Goal: Information Seeking & Learning: Learn about a topic

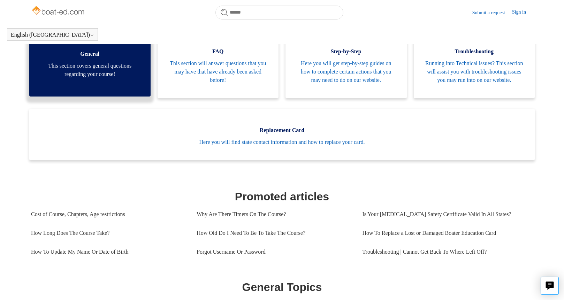
click at [108, 78] on span "This section covers general questions regarding your course!" at bounding box center [90, 70] width 100 height 17
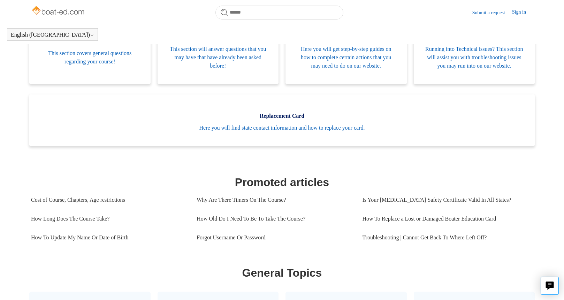
scroll to position [165, 0]
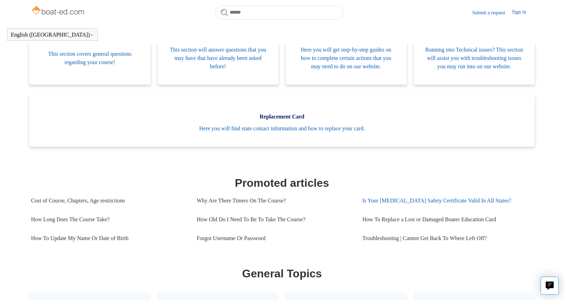
click at [404, 209] on link "Is Your [MEDICAL_DATA] Safety Certificate Valid In All States?" at bounding box center [445, 200] width 166 height 19
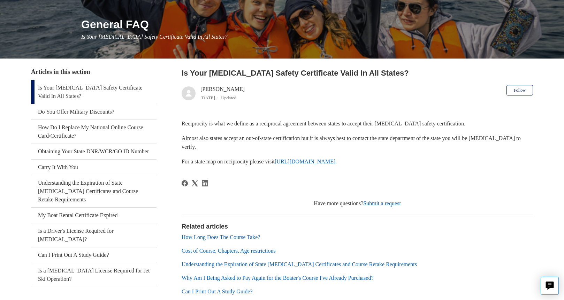
scroll to position [73, 0]
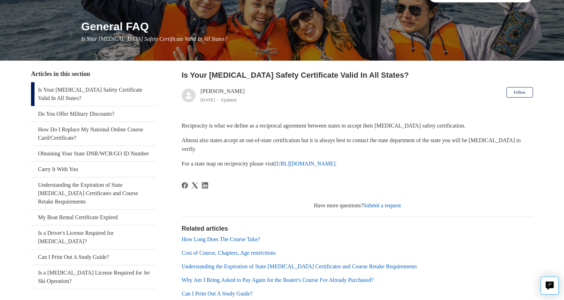
click at [225, 238] on link "How Long Does The Course Take?" at bounding box center [221, 239] width 78 height 6
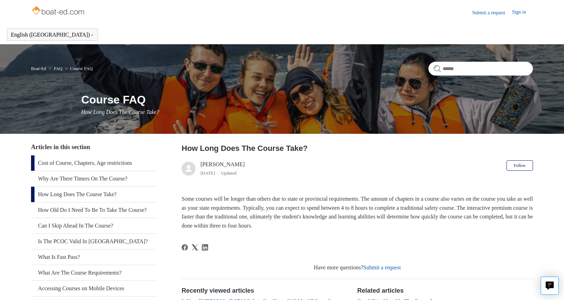
click at [88, 164] on link "Cost of Course, Chapters, Age restrictions" at bounding box center [93, 162] width 125 height 15
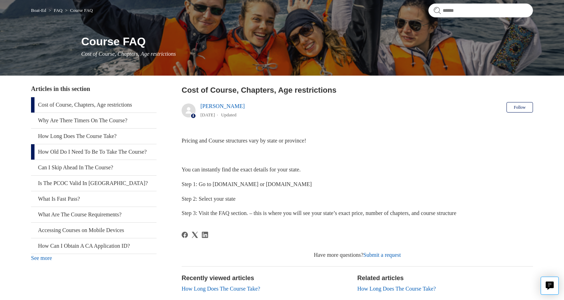
scroll to position [59, 0]
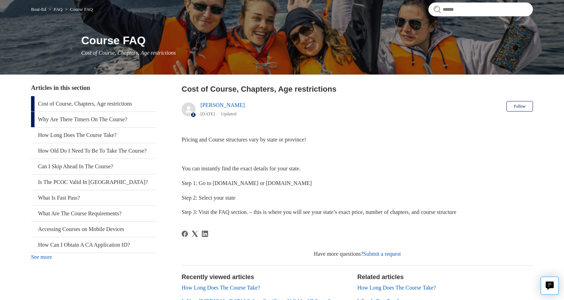
click at [74, 120] on link "Why Are There Timers On The Course?" at bounding box center [93, 119] width 125 height 15
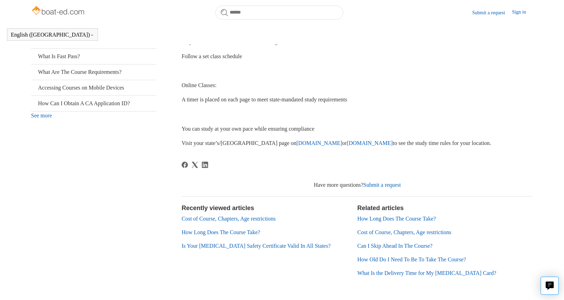
scroll to position [207, 0]
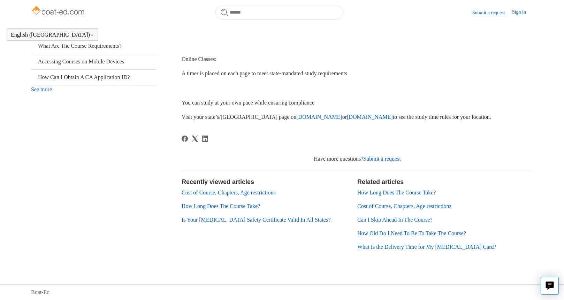
click at [379, 247] on link "What Is the Delivery Time for My [MEDICAL_DATA] Card?" at bounding box center [426, 247] width 139 height 6
click at [386, 220] on link "Can I Skip Ahead In The Course?" at bounding box center [394, 220] width 75 height 6
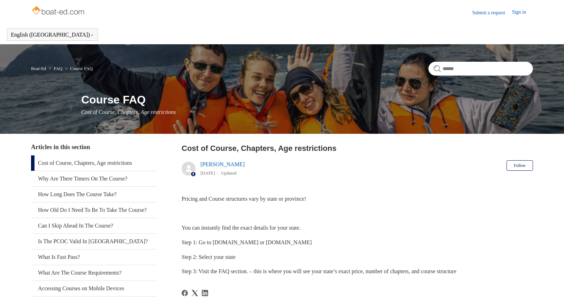
scroll to position [59, 0]
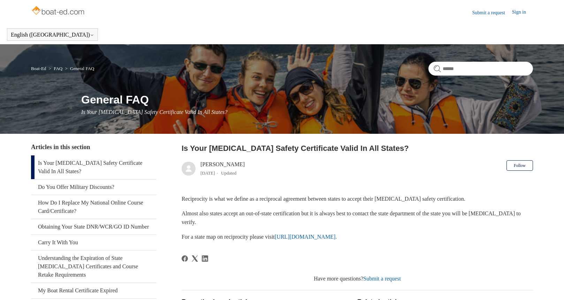
scroll to position [73, 0]
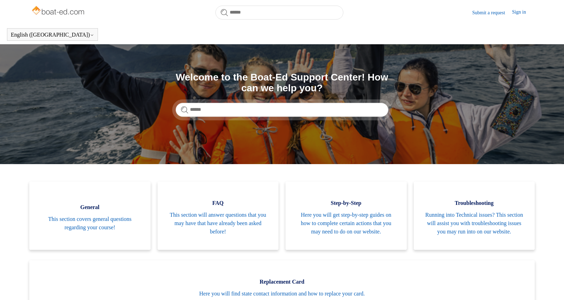
scroll to position [165, 0]
